Goal: Information Seeking & Learning: Learn about a topic

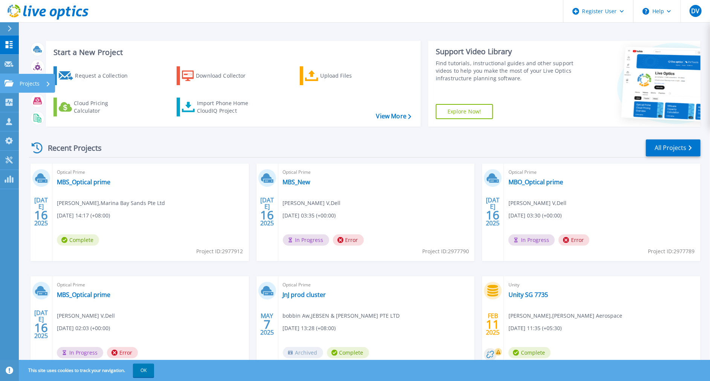
click at [5, 75] on link "Projects Projects" at bounding box center [9, 83] width 19 height 19
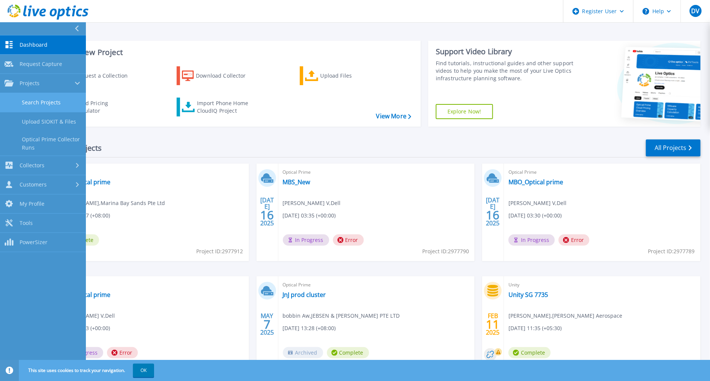
click at [40, 105] on link "Search Projects" at bounding box center [43, 102] width 86 height 19
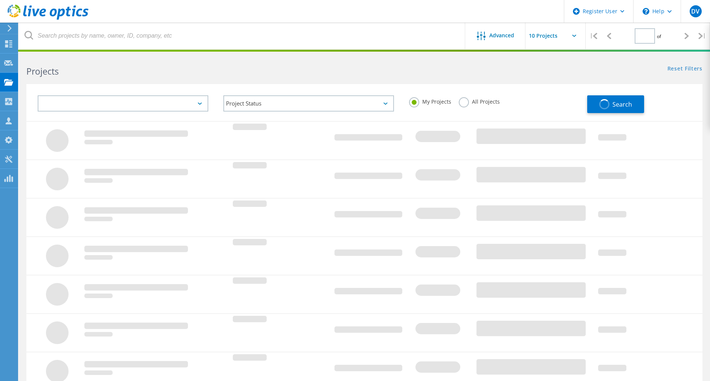
type input "1"
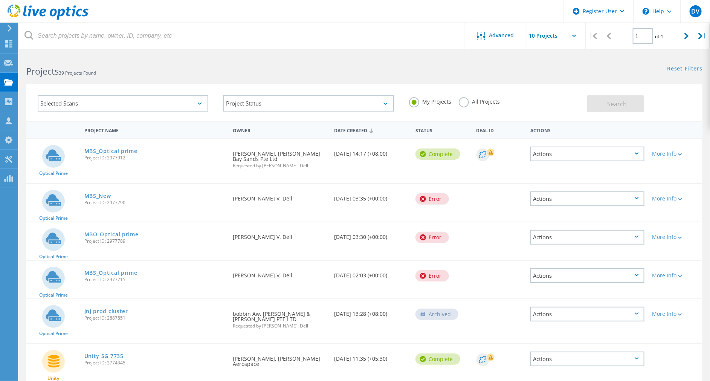
click at [462, 102] on label "All Projects" at bounding box center [479, 100] width 41 height 7
click at [0, 0] on input "All Projects" at bounding box center [0, 0] width 0 height 0
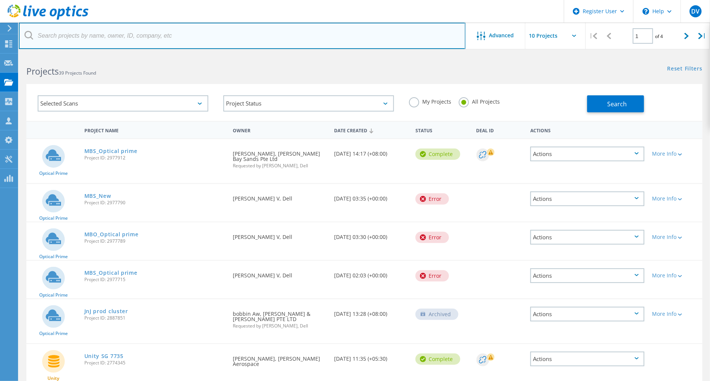
click at [93, 34] on input "text" at bounding box center [242, 36] width 447 height 26
paste input "1451395"
type input "1451395"
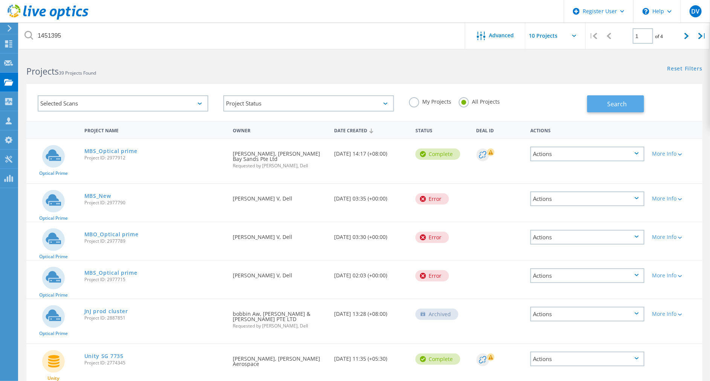
click at [606, 106] on button "Search" at bounding box center [615, 103] width 57 height 17
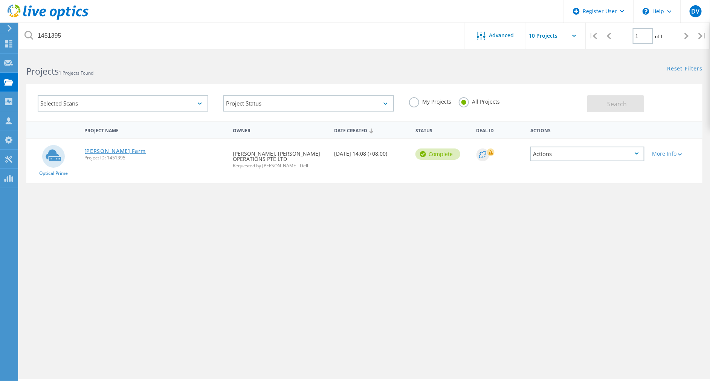
click at [96, 151] on link "[PERSON_NAME] Farm" at bounding box center [115, 150] width 62 height 5
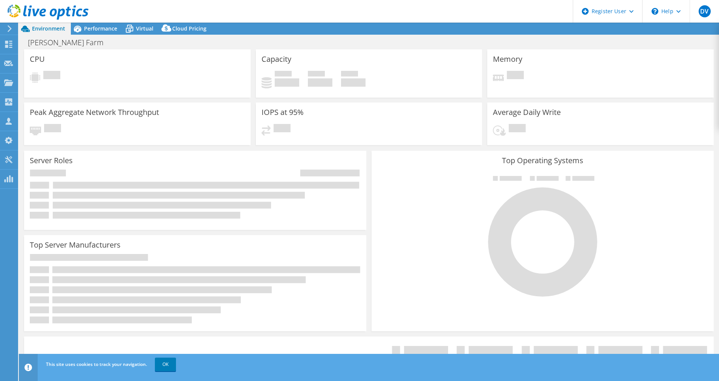
select select "[GEOGRAPHIC_DATA]"
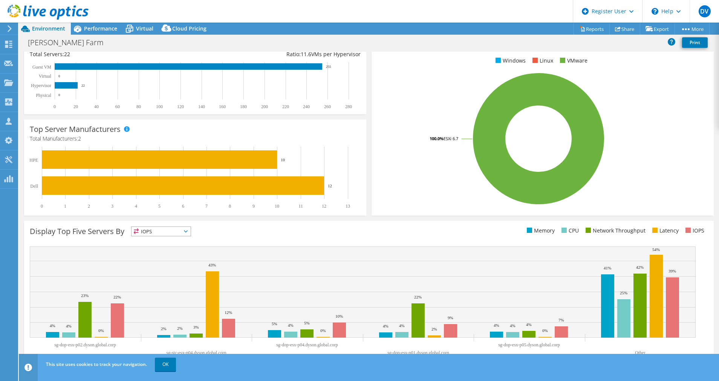
scroll to position [122, 0]
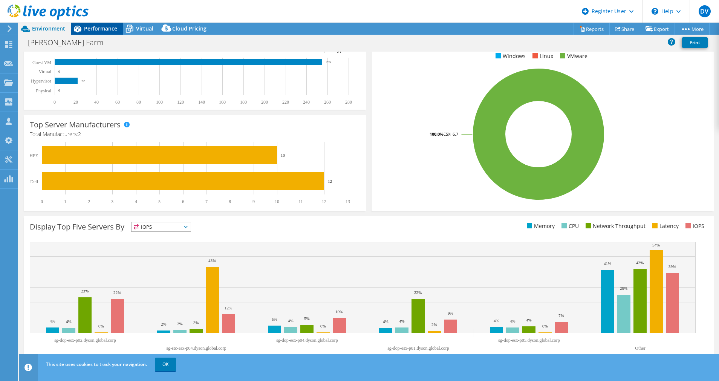
click at [103, 25] on span "Performance" at bounding box center [100, 28] width 33 height 7
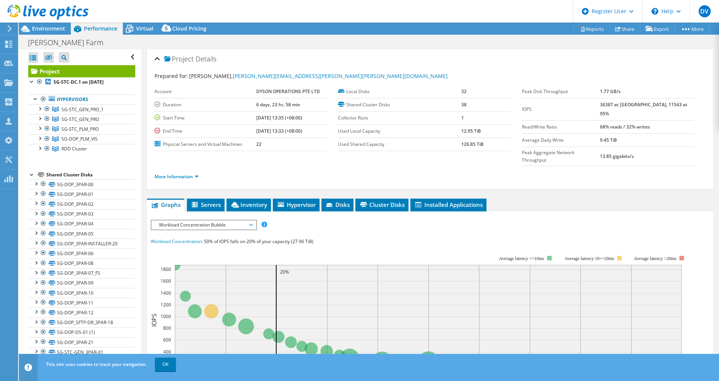
scroll to position [0, 0]
click at [619, 105] on b "36387 at [GEOGRAPHIC_DATA], 11543 at 95%" at bounding box center [643, 108] width 87 height 15
click at [461, 120] on td "1" at bounding box center [485, 117] width 49 height 13
click at [179, 173] on link "More Information" at bounding box center [176, 176] width 44 height 6
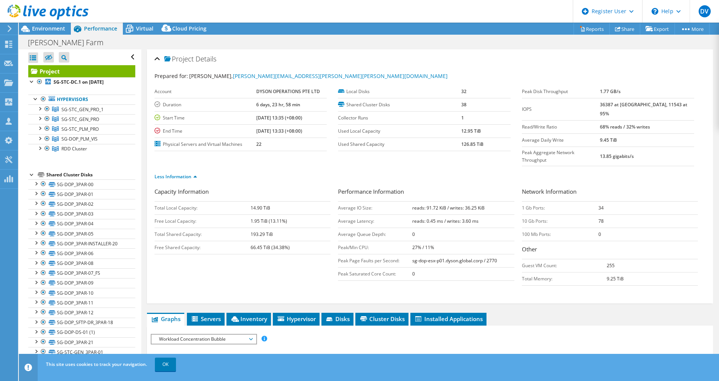
click at [228, 187] on div "Capacity Information Total Local Capacity: 14.90 TiB Free Local Capacity: 1.95 …" at bounding box center [245, 220] width 183 height 67
click at [269, 201] on td "14.90 TiB" at bounding box center [290, 207] width 80 height 13
drag, startPoint x: 268, startPoint y: 192, endPoint x: 247, endPoint y: 194, distance: 20.4
click at [247, 201] on tr "Total Local Capacity: 14.90 TiB" at bounding box center [242, 207] width 176 height 13
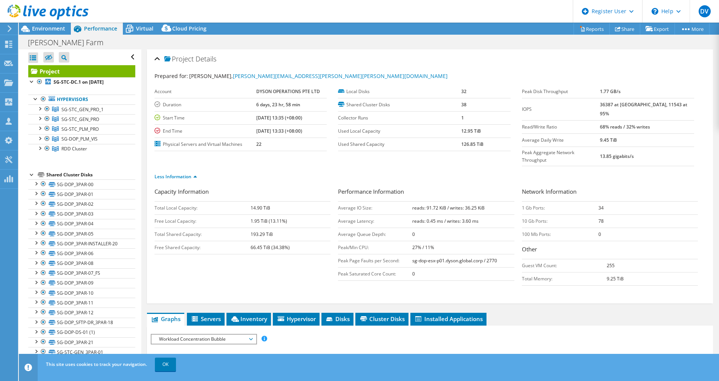
drag, startPoint x: 247, startPoint y: 194, endPoint x: 278, endPoint y: 211, distance: 34.4
click at [278, 214] on tr "Free Local Capacity: 1.95 TiB (13.11%)" at bounding box center [242, 220] width 176 height 13
drag, startPoint x: 278, startPoint y: 211, endPoint x: 271, endPoint y: 225, distance: 15.5
click at [271, 241] on td "66.45 TiB (34.38%)" at bounding box center [290, 247] width 80 height 13
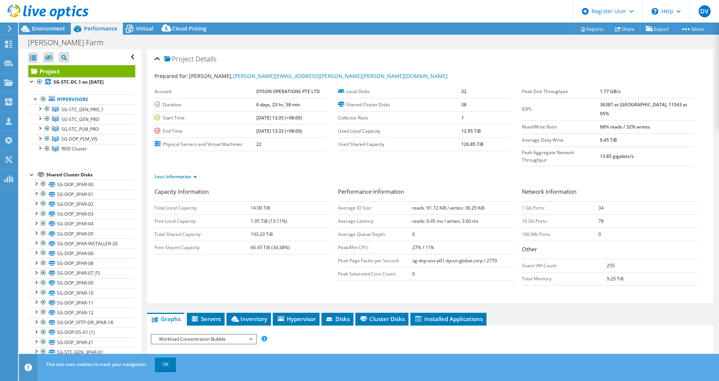
drag, startPoint x: 271, startPoint y: 225, endPoint x: 246, endPoint y: 225, distance: 25.2
click at [246, 241] on td "Free Shared Capacity:" at bounding box center [202, 247] width 96 height 13
click at [361, 214] on td "Average Latency:" at bounding box center [375, 220] width 74 height 13
click at [422, 205] on b "reads: 91.72 KiB / writes: 36.25 KiB" at bounding box center [448, 208] width 72 height 6
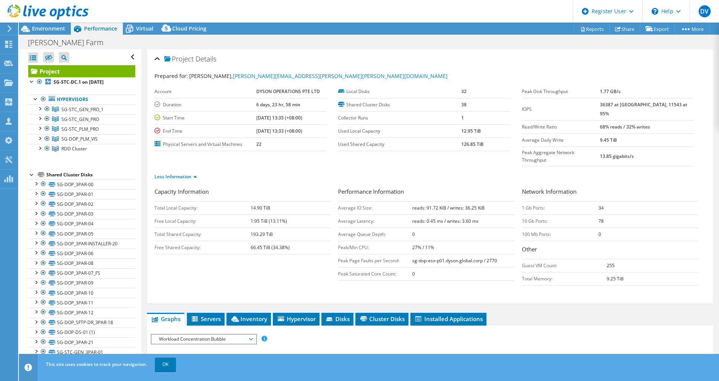
click at [465, 201] on td "reads: 91.72 KiB / writes: 36.25 KiB" at bounding box center [463, 207] width 102 height 13
click at [425, 218] on b "reads: 0.45 ms / writes: 3.60 ms" at bounding box center [445, 221] width 66 height 6
drag, startPoint x: 425, startPoint y: 203, endPoint x: 420, endPoint y: 224, distance: 21.7
click at [420, 228] on td "0" at bounding box center [463, 234] width 102 height 13
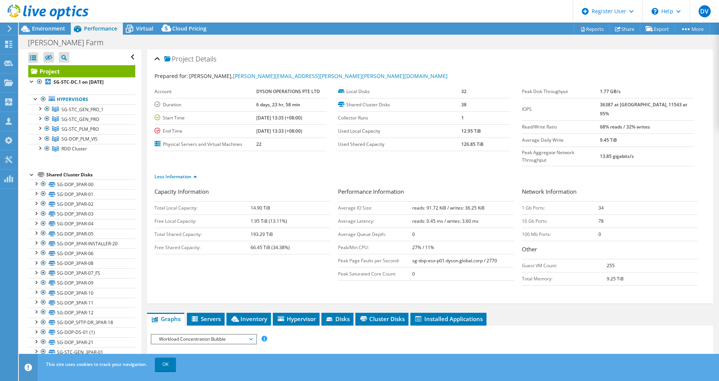
click at [462, 218] on b "reads: 0.45 ms / writes: 3.60 ms" at bounding box center [445, 221] width 66 height 6
drag, startPoint x: 462, startPoint y: 206, endPoint x: 424, endPoint y: 228, distance: 43.9
click at [424, 244] on b "27% / 11%" at bounding box center [423, 247] width 22 height 6
click at [412, 231] on b "0" at bounding box center [413, 234] width 3 height 6
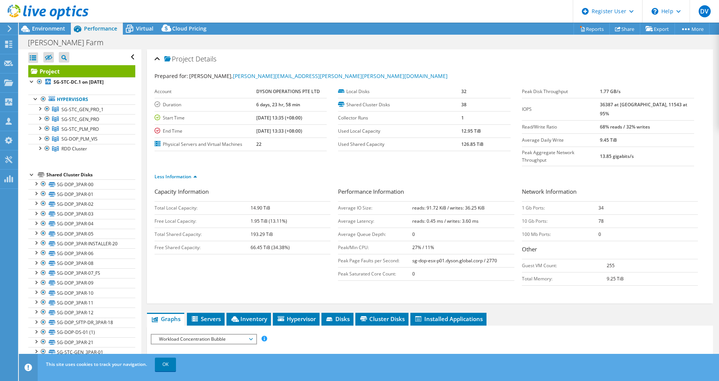
click at [414, 254] on td "sg-dop-esx-p01.dyson.global.corp / 2770" at bounding box center [463, 260] width 102 height 13
click at [412, 241] on td "27% / 11%" at bounding box center [463, 247] width 102 height 13
click at [413, 254] on td "sg-dop-esx-p01.dyson.global.corp / 2770" at bounding box center [463, 260] width 102 height 13
click at [414, 267] on td "0" at bounding box center [463, 273] width 102 height 13
click at [431, 214] on td "reads: 0.45 ms / writes: 3.60 ms" at bounding box center [463, 220] width 102 height 13
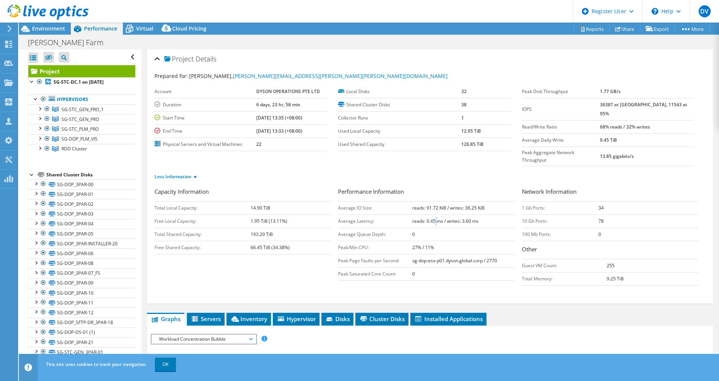
click at [431, 214] on td "reads: 0.45 ms / writes: 3.60 ms" at bounding box center [463, 220] width 102 height 13
click at [437, 218] on b "reads: 0.45 ms / writes: 3.60 ms" at bounding box center [445, 221] width 66 height 6
drag, startPoint x: 437, startPoint y: 205, endPoint x: 435, endPoint y: 241, distance: 36.6
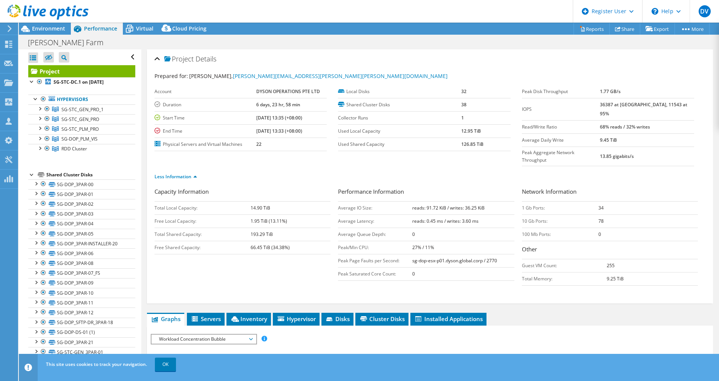
click at [435, 257] on b "sg-dop-esx-p01.dyson.global.corp / 2770" at bounding box center [454, 260] width 85 height 6
click at [478, 254] on td "sg-dop-esx-p01.dyson.global.corp / 2770" at bounding box center [463, 260] width 102 height 13
click at [448, 254] on td "sg-dop-esx-p01.dyson.global.corp / 2770" at bounding box center [463, 260] width 102 height 13
click at [432, 254] on td "sg-dop-esx-p01.dyson.global.corp / 2770" at bounding box center [463, 260] width 102 height 13
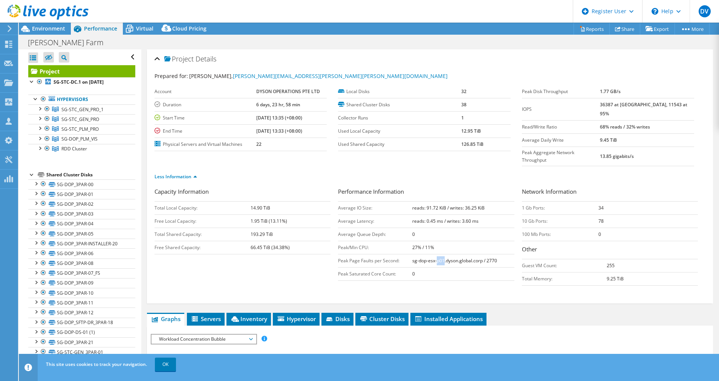
click at [432, 254] on td "sg-dop-esx-p01.dyson.global.corp / 2770" at bounding box center [463, 260] width 102 height 13
click at [430, 257] on b "sg-dop-esx-p01.dyson.global.corp / 2770" at bounding box center [454, 260] width 85 height 6
click at [590, 272] on td "Total Memory:" at bounding box center [564, 278] width 85 height 13
click at [586, 201] on td "1 Gb Ports:" at bounding box center [560, 207] width 76 height 13
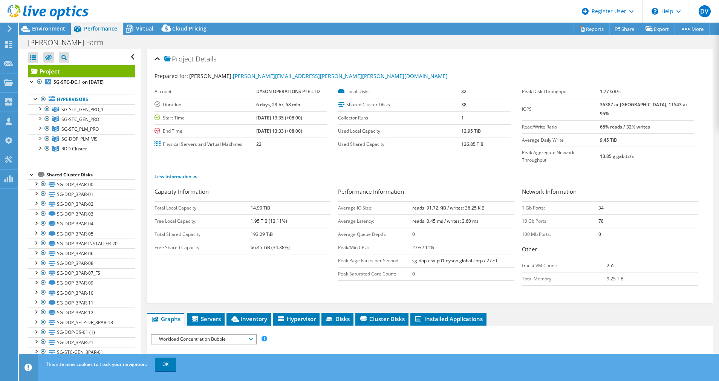
click at [598, 231] on b "0" at bounding box center [599, 234] width 3 height 6
click at [617, 137] on b "9.45 TiB" at bounding box center [608, 140] width 17 height 6
click at [617, 124] on b "68% reads / 32% writes" at bounding box center [625, 127] width 50 height 6
click at [641, 124] on b "68% reads / 32% writes" at bounding box center [625, 127] width 50 height 6
click at [574, 214] on td "10 Gb Ports:" at bounding box center [560, 220] width 76 height 13
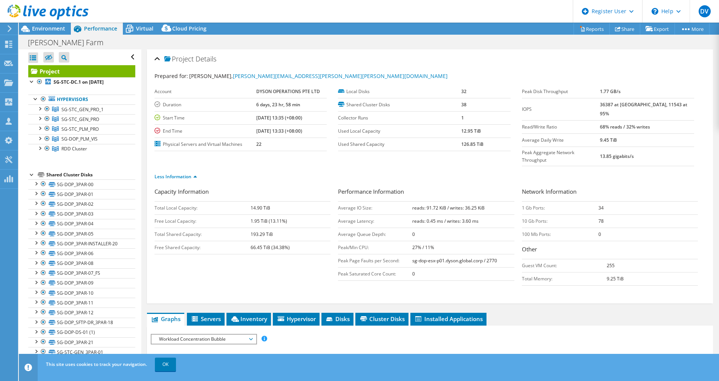
click at [449, 241] on td "27% / 11%" at bounding box center [463, 247] width 102 height 13
drag, startPoint x: 412, startPoint y: 193, endPoint x: 463, endPoint y: 199, distance: 51.2
click at [463, 201] on tbody "Average IO Size: reads: 91.72 KiB / writes: 36.25 KiB Average Latency: reads: 0…" at bounding box center [426, 240] width 176 height 79
drag, startPoint x: 463, startPoint y: 199, endPoint x: 405, endPoint y: 203, distance: 58.2
click at [405, 214] on td "Average Latency:" at bounding box center [375, 220] width 74 height 13
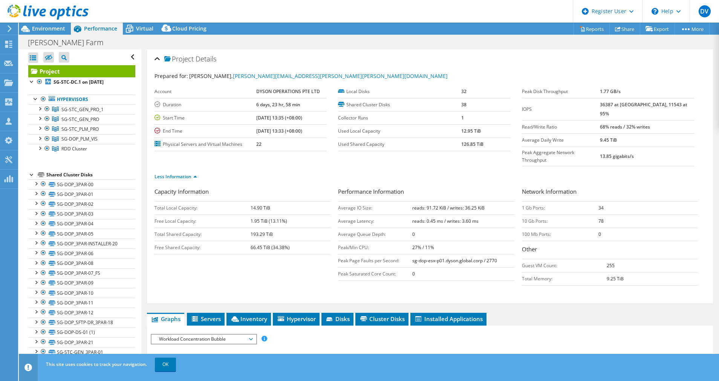
click at [412, 205] on b "reads: 91.72 KiB / writes: 36.25 KiB" at bounding box center [448, 208] width 72 height 6
click at [476, 214] on td "reads: 0.45 ms / writes: 3.60 ms" at bounding box center [463, 220] width 102 height 13
click at [530, 295] on div "Project Details Prepared for: [PERSON_NAME], [PERSON_NAME][EMAIL_ADDRESS][PERSO…" at bounding box center [429, 356] width 577 height 615
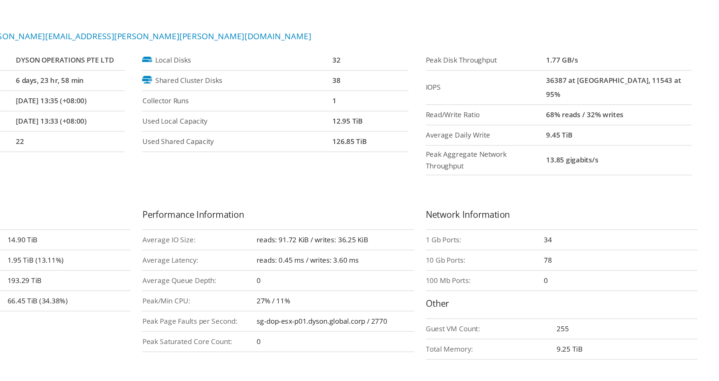
click at [618, 106] on b "36387 at [GEOGRAPHIC_DATA], 11543 at 95%" at bounding box center [643, 108] width 87 height 15
click at [642, 171] on ul "Less Information" at bounding box center [429, 176] width 551 height 10
click at [618, 104] on b "36387 at [GEOGRAPHIC_DATA], 11543 at 95%" at bounding box center [643, 108] width 87 height 15
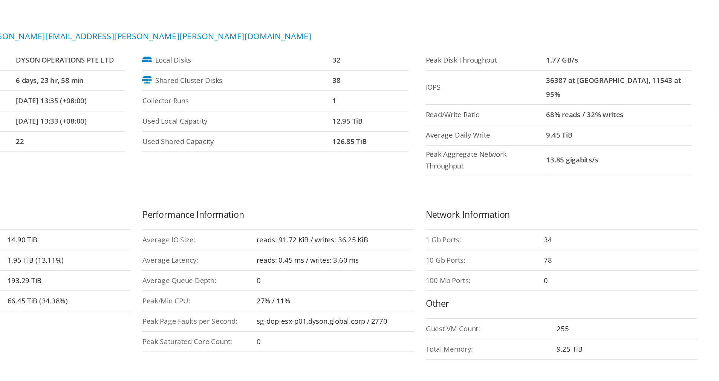
drag, startPoint x: 618, startPoint y: 104, endPoint x: 617, endPoint y: 153, distance: 48.6
click at [617, 166] on div "Less Information" at bounding box center [429, 176] width 551 height 21
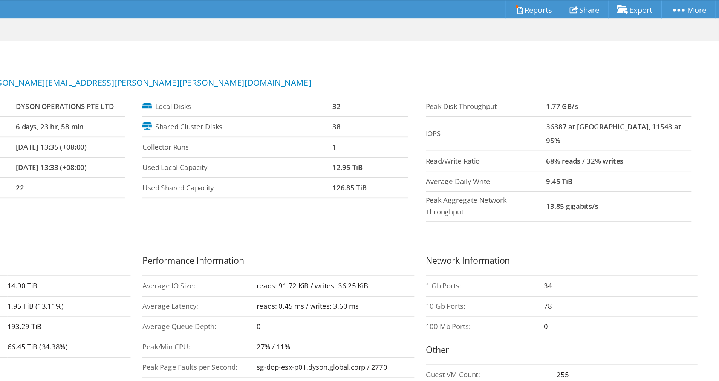
click at [618, 104] on b "36387 at [GEOGRAPHIC_DATA], 11543 at 95%" at bounding box center [643, 108] width 87 height 15
click at [628, 171] on ul "Less Information" at bounding box center [429, 176] width 551 height 10
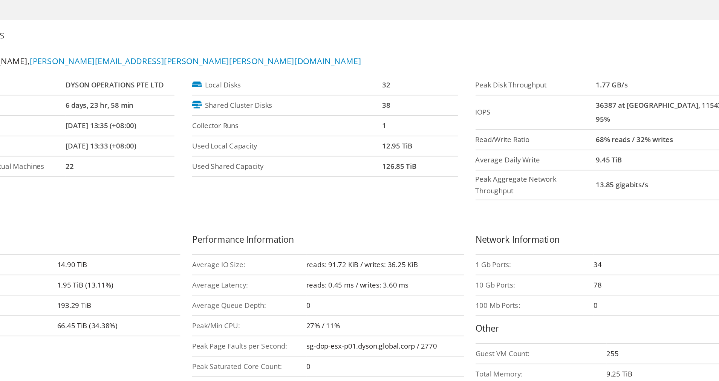
drag, startPoint x: 404, startPoint y: 205, endPoint x: 483, endPoint y: 202, distance: 79.1
click at [483, 214] on tr "Average Latency: reads: 0.45 ms / writes: 3.60 ms" at bounding box center [426, 220] width 176 height 13
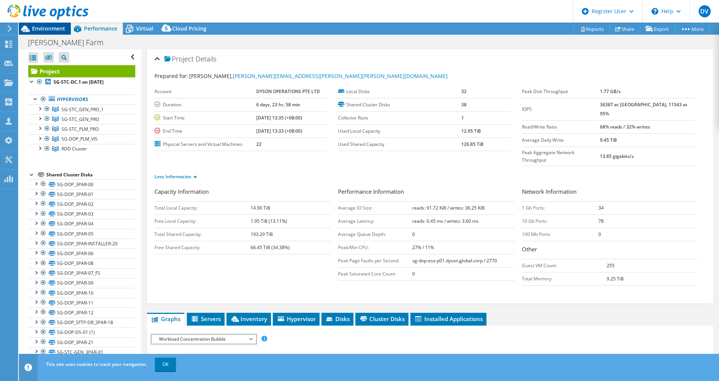
click at [43, 29] on span "Environment" at bounding box center [48, 28] width 33 height 7
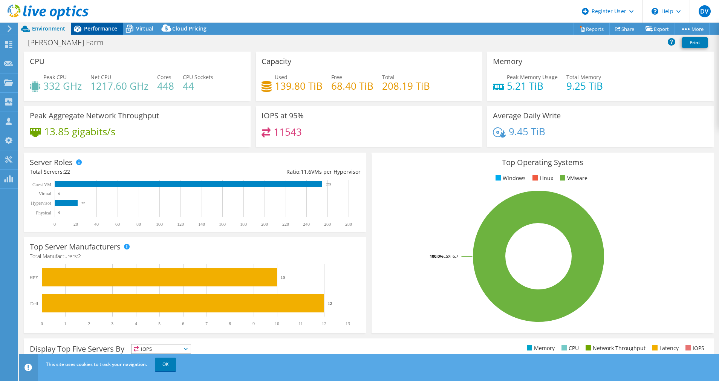
click at [105, 26] on span "Performance" at bounding box center [100, 28] width 33 height 7
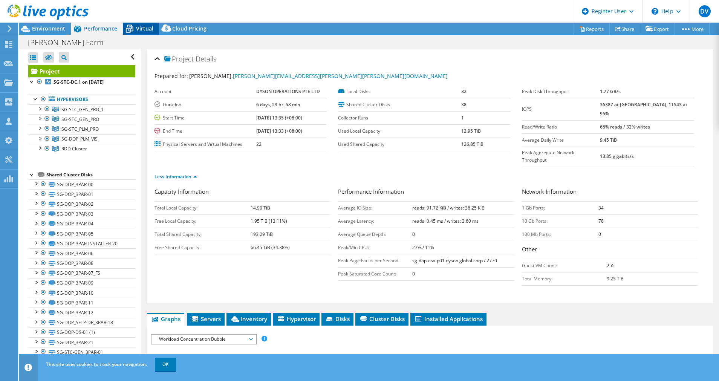
click at [141, 31] on span "Virtual" at bounding box center [144, 28] width 17 height 7
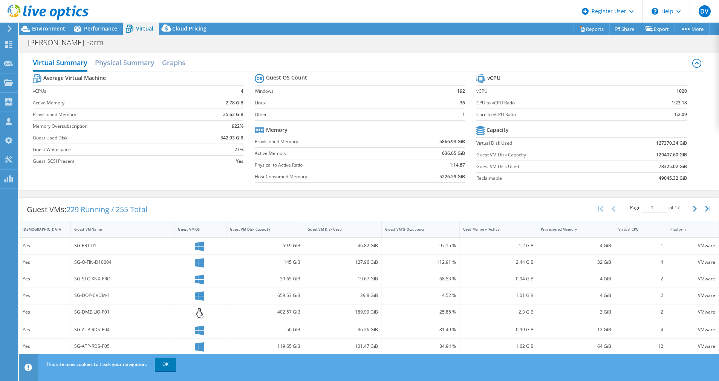
click at [135, 53] on div "Virtual Summary Physical Summary Graphs Average Virtual Machine vCPUs 4 Active …" at bounding box center [369, 121] width 700 height 137
click at [135, 58] on h2 "Physical Summary" at bounding box center [125, 63] width 60 height 17
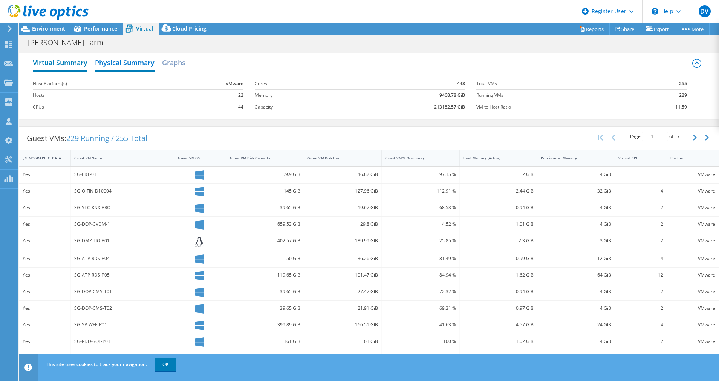
click at [60, 66] on h2 "Virtual Summary" at bounding box center [60, 63] width 55 height 17
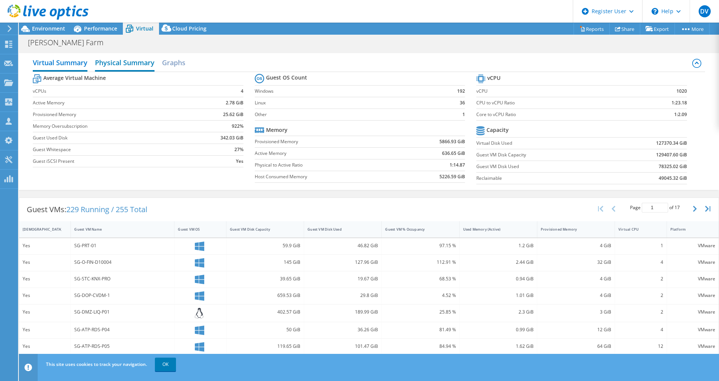
click at [116, 58] on h2 "Physical Summary" at bounding box center [125, 63] width 60 height 17
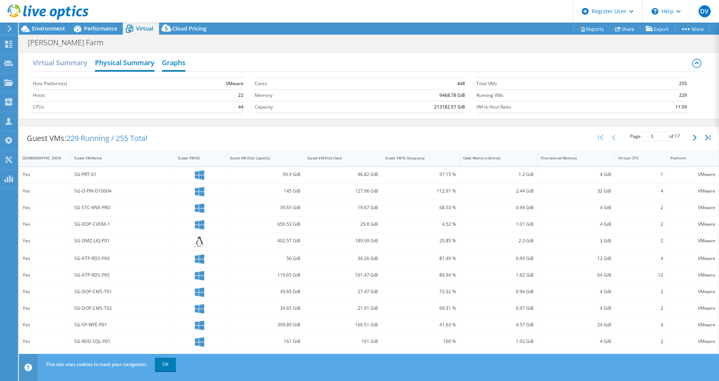
click at [168, 62] on h2 "Graphs" at bounding box center [173, 63] width 23 height 17
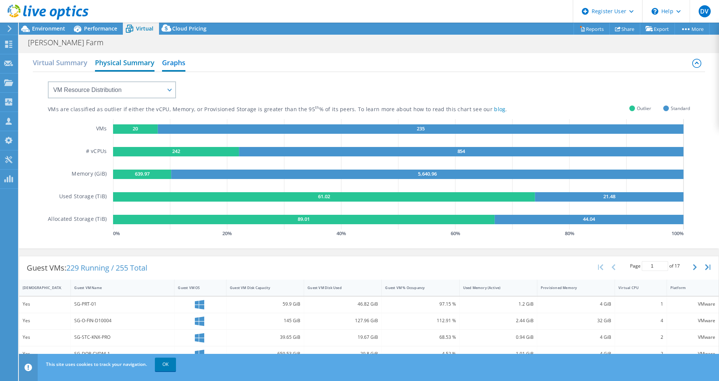
click at [136, 60] on h2 "Physical Summary" at bounding box center [125, 63] width 60 height 17
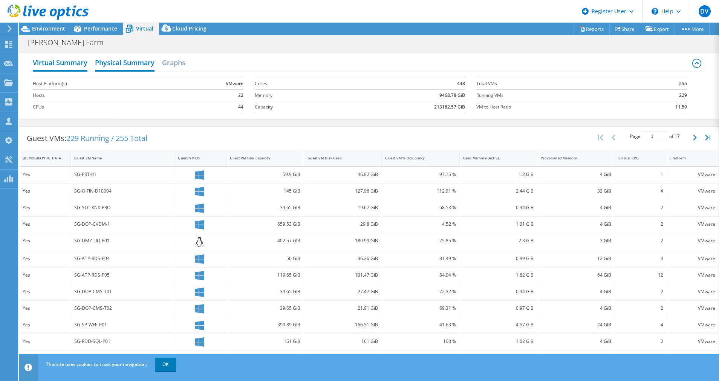
click at [69, 59] on h2 "Virtual Summary" at bounding box center [60, 63] width 55 height 17
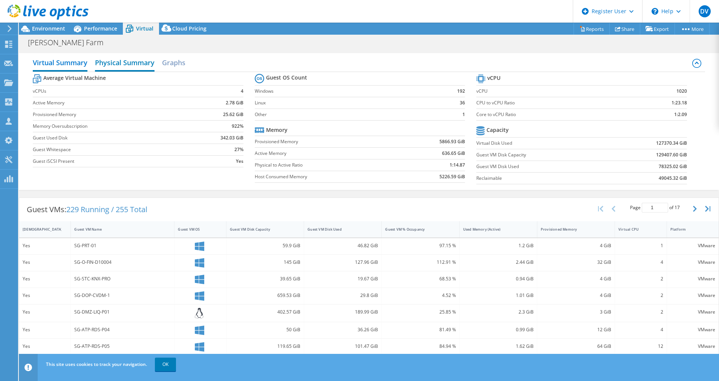
click at [128, 63] on h2 "Physical Summary" at bounding box center [125, 63] width 60 height 17
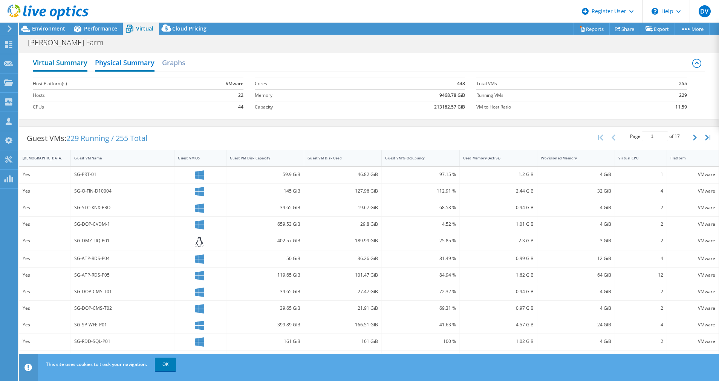
click at [70, 66] on h2 "Virtual Summary" at bounding box center [60, 63] width 55 height 17
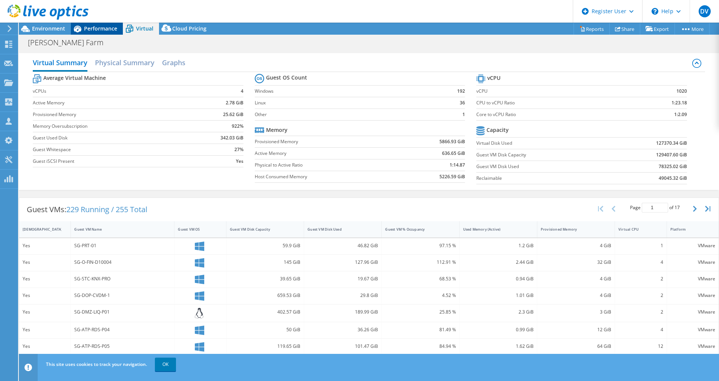
click at [99, 30] on span "Performance" at bounding box center [100, 28] width 33 height 7
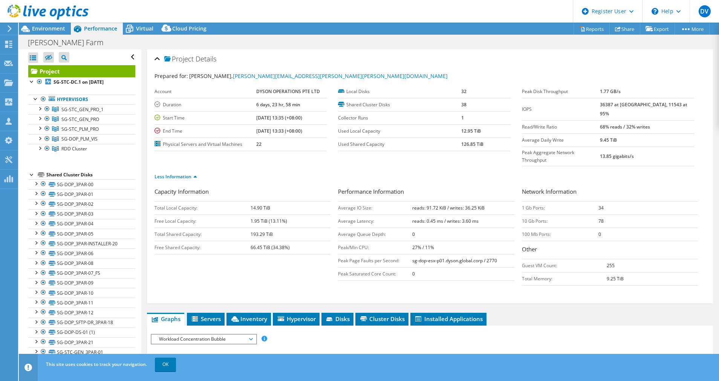
click at [90, 0] on html "DV Dell User [PERSON_NAME] V [PERSON_NAME][EMAIL_ADDRESS][DOMAIN_NAME] Dell My …" at bounding box center [359, 190] width 719 height 381
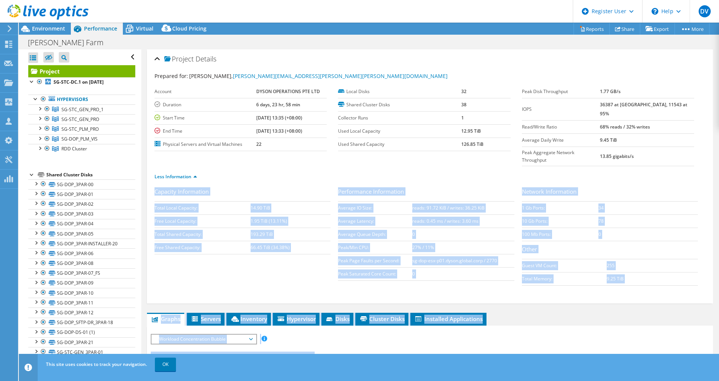
click at [448, 218] on b "reads: 0.45 ms / writes: 3.60 ms" at bounding box center [445, 221] width 66 height 6
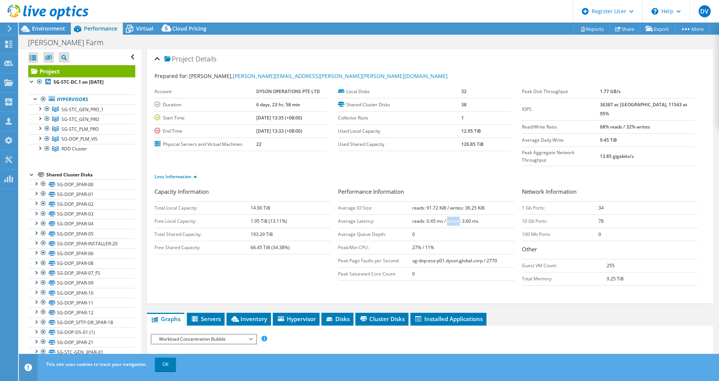
click at [448, 218] on b "reads: 0.45 ms / writes: 3.60 ms" at bounding box center [445, 221] width 66 height 6
click at [447, 218] on b "reads: 0.45 ms / writes: 3.60 ms" at bounding box center [445, 221] width 66 height 6
click at [418, 214] on td "reads: 0.45 ms / writes: 3.60 ms" at bounding box center [463, 220] width 102 height 13
click at [510, 75] on div "Prepared for: [PERSON_NAME], [PERSON_NAME][EMAIL_ADDRESS][PERSON_NAME][PERSON_N…" at bounding box center [429, 76] width 551 height 9
click at [545, 70] on div "Prepared for: [PERSON_NAME], [PERSON_NAME][EMAIL_ADDRESS][PERSON_NAME][PERSON_N…" at bounding box center [429, 184] width 551 height 234
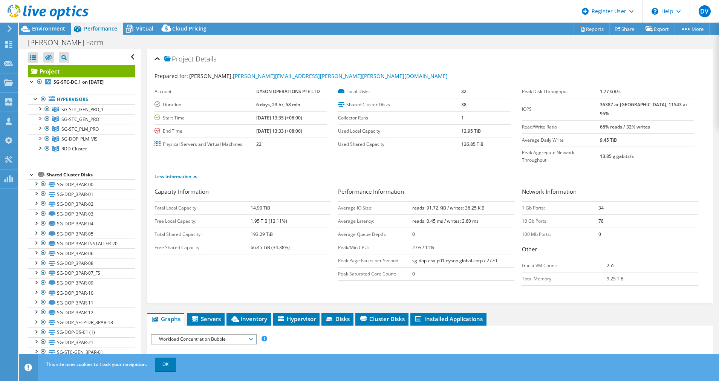
click at [536, 148] on td "Peak Aggregate Network Throughput" at bounding box center [561, 156] width 78 height 19
click at [615, 137] on b "9.45 TiB" at bounding box center [608, 140] width 17 height 6
click at [589, 187] on h3 "Network Information" at bounding box center [610, 192] width 176 height 10
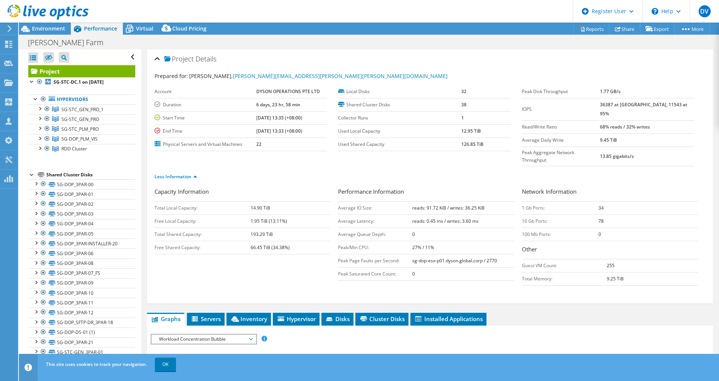
click at [585, 168] on div "Less Information" at bounding box center [429, 176] width 551 height 21
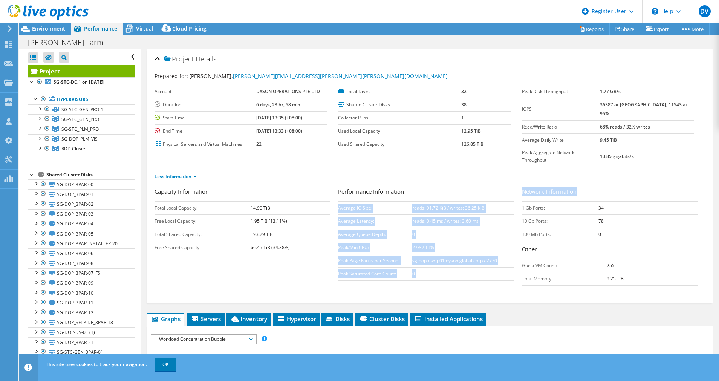
drag, startPoint x: 570, startPoint y: 180, endPoint x: 507, endPoint y: 173, distance: 63.7
click at [507, 187] on div "Capacity Information Total Local Capacity: 14.90 TiB Free Local Capacity: 1.95 …" at bounding box center [429, 238] width 551 height 102
drag, startPoint x: 507, startPoint y: 173, endPoint x: 423, endPoint y: 172, distance: 83.6
click at [423, 187] on h3 "Performance Information" at bounding box center [426, 192] width 176 height 10
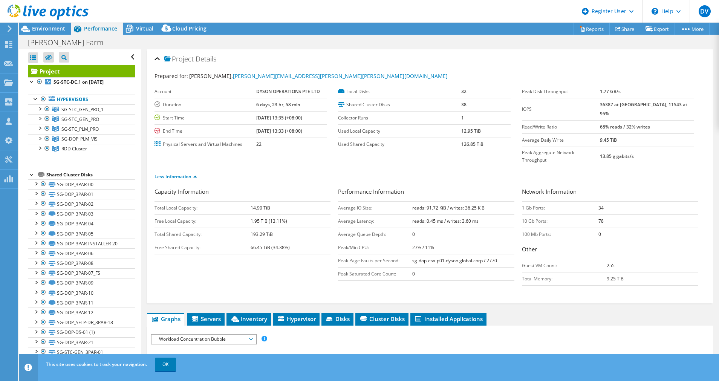
click at [399, 187] on h3 "Performance Information" at bounding box center [426, 192] width 176 height 10
click at [487, 171] on ul "Less Information" at bounding box center [429, 176] width 551 height 10
click at [405, 214] on td "Average Latency:" at bounding box center [375, 220] width 74 height 13
click at [420, 218] on b "reads: 0.45 ms / writes: 3.60 ms" at bounding box center [445, 221] width 66 height 6
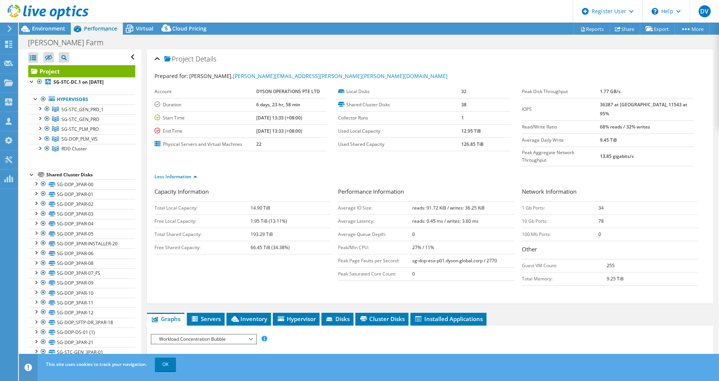
drag, startPoint x: 423, startPoint y: 202, endPoint x: 466, endPoint y: 202, distance: 42.9
click at [466, 218] on b "reads: 0.45 ms / writes: 3.60 ms" at bounding box center [445, 221] width 66 height 6
click at [465, 254] on td "sg-dop-esx-p01.dyson.global.corp / 2770" at bounding box center [463, 260] width 102 height 13
click at [281, 241] on td "66.45 TiB (34.38%)" at bounding box center [290, 247] width 80 height 13
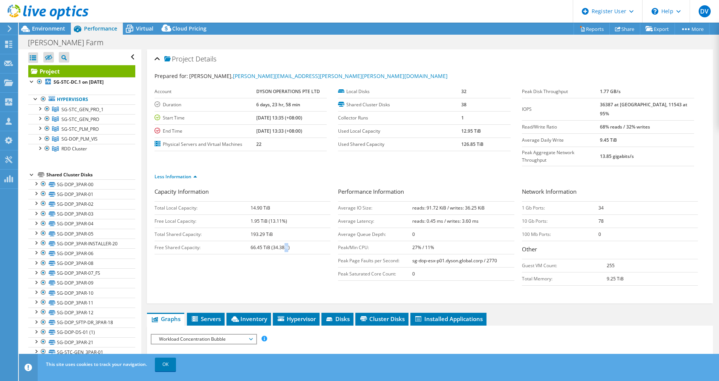
click at [281, 241] on td "66.45 TiB (34.38%)" at bounding box center [290, 247] width 80 height 13
drag, startPoint x: 281, startPoint y: 235, endPoint x: 280, endPoint y: 253, distance: 18.9
click at [280, 253] on div "Capacity Information Total Local Capacity: 14.90 TiB Free Local Capacity: 1.95 …" at bounding box center [429, 238] width 551 height 102
click at [357, 214] on td "Average Latency:" at bounding box center [375, 220] width 74 height 13
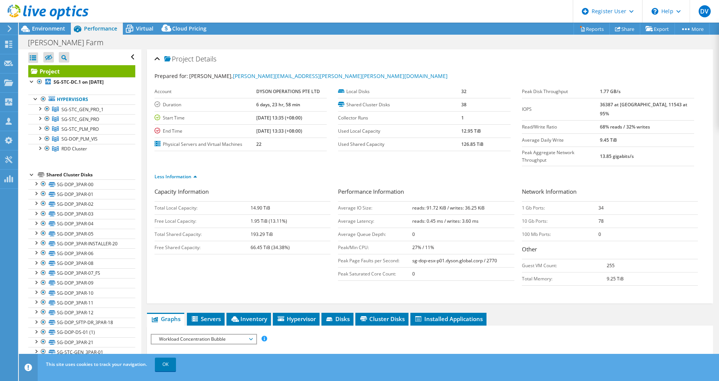
drag, startPoint x: 357, startPoint y: 205, endPoint x: 366, endPoint y: 249, distance: 45.1
click at [366, 254] on td "Peak Page Faults per Second:" at bounding box center [375, 260] width 74 height 13
drag, startPoint x: 366, startPoint y: 249, endPoint x: 430, endPoint y: 267, distance: 66.0
click at [430, 267] on div "Performance Information Average IO Size: reads: 91.72 KiB / writes: 36.25 KiB A…" at bounding box center [429, 235] width 183 height 97
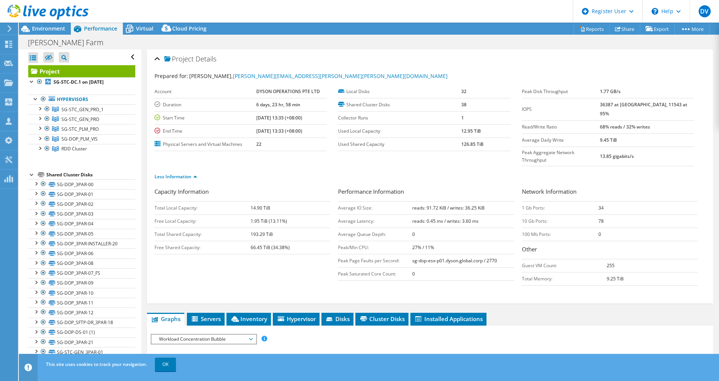
click at [320, 214] on td "1.95 TiB (13.11%)" at bounding box center [290, 220] width 80 height 13
drag, startPoint x: 610, startPoint y: 116, endPoint x: 642, endPoint y: 118, distance: 32.4
click at [664, 120] on tr "Read/Write Ratio 68% reads / 32% writes" at bounding box center [608, 126] width 172 height 13
